Goal: Use online tool/utility

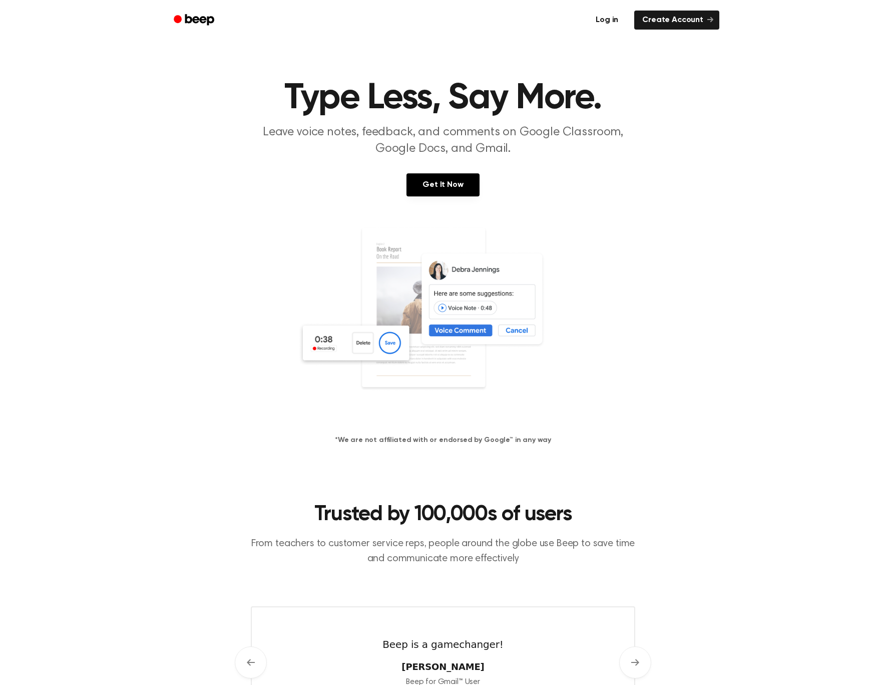
click at [627, 19] on link "Log in" at bounding box center [607, 20] width 43 height 23
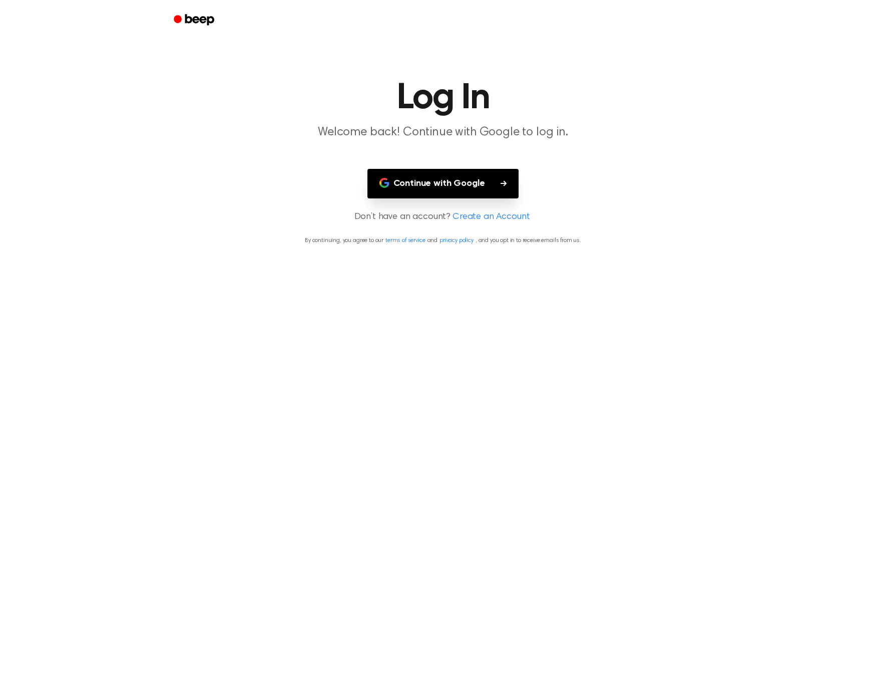
click at [438, 179] on button "Continue with Google" at bounding box center [444, 184] width 152 height 30
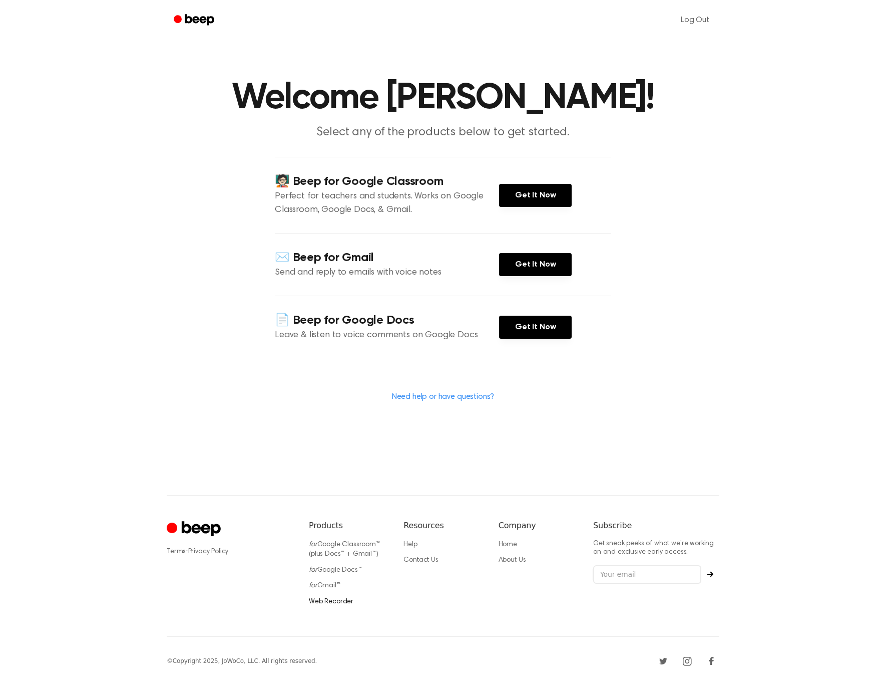
click at [329, 598] on link "Web Recorder" at bounding box center [331, 601] width 45 height 7
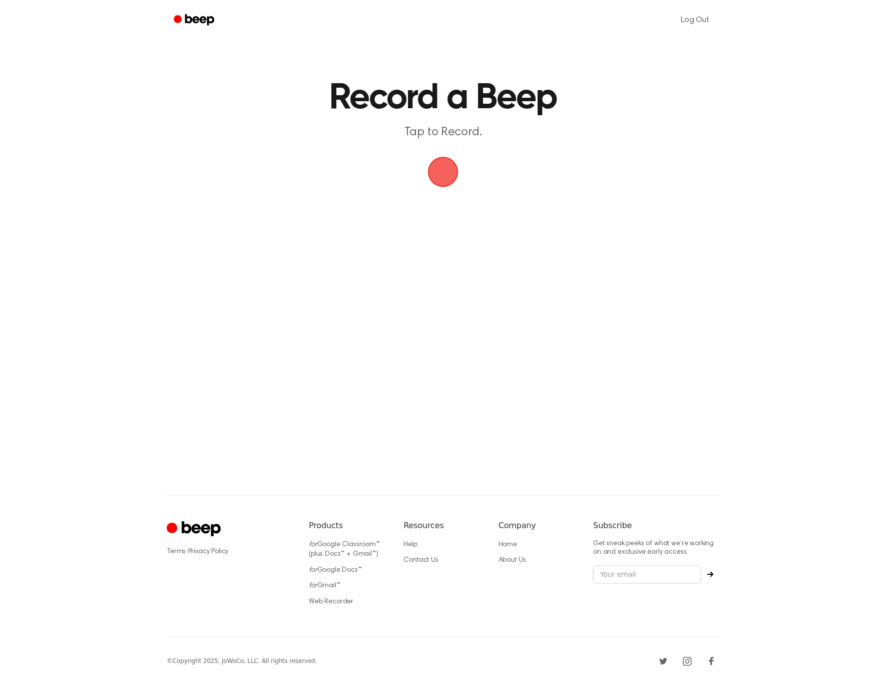
click at [449, 186] on span "button" at bounding box center [443, 172] width 33 height 33
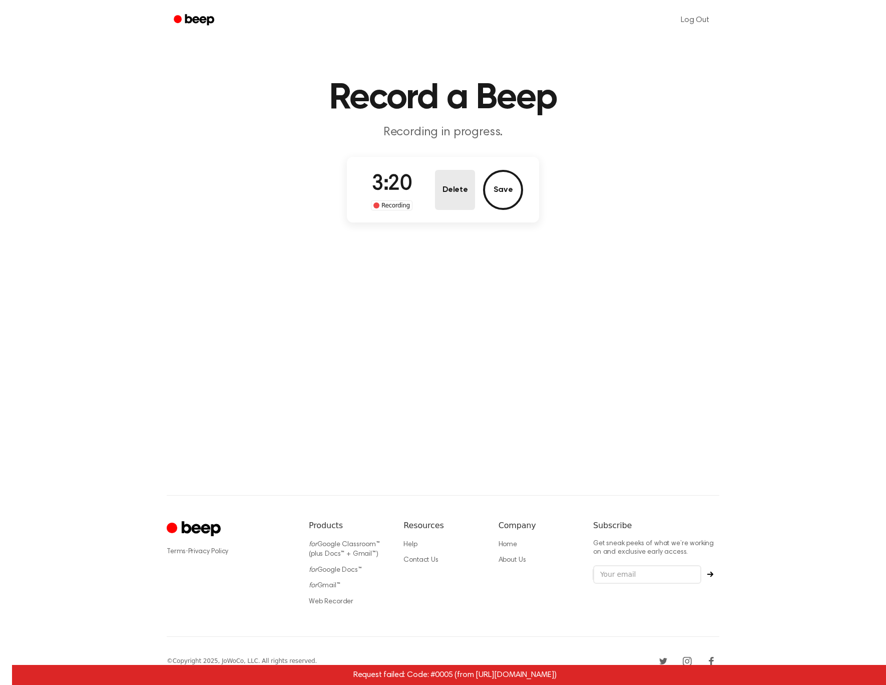
click at [465, 181] on button "Delete" at bounding box center [455, 190] width 40 height 40
